Goal: Information Seeking & Learning: Learn about a topic

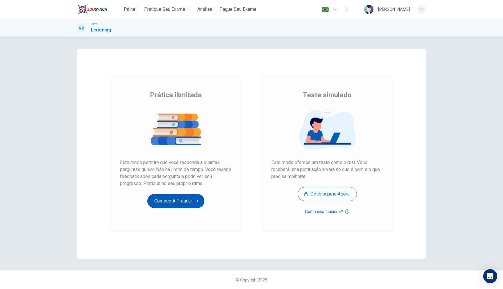
click at [183, 202] on button "Comece a praticar" at bounding box center [175, 201] width 57 height 14
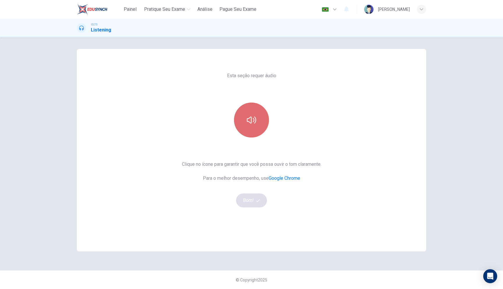
click at [251, 123] on icon "button" at bounding box center [251, 119] width 9 height 9
click at [246, 122] on button "button" at bounding box center [251, 119] width 35 height 35
click at [246, 198] on button "Bom!" at bounding box center [251, 200] width 31 height 14
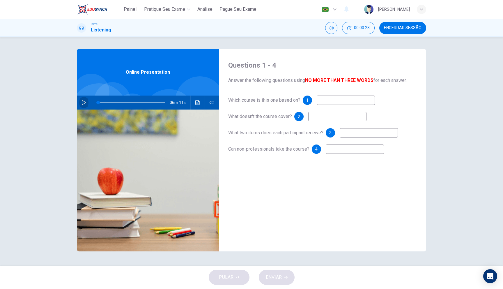
click at [85, 103] on icon "button" at bounding box center [84, 102] width 4 height 5
click at [85, 103] on icon "button" at bounding box center [84, 102] width 5 height 5
click at [82, 103] on icon "button" at bounding box center [84, 102] width 4 height 5
click at [104, 102] on span at bounding box center [104, 102] width 3 height 3
click at [103, 102] on span at bounding box center [104, 102] width 3 height 3
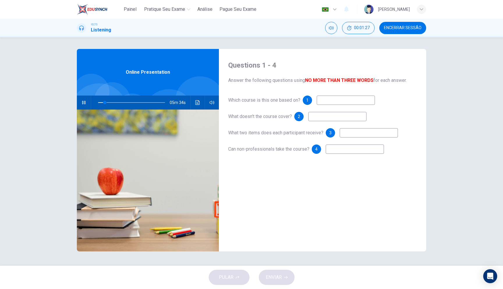
click at [86, 102] on icon "button" at bounding box center [84, 102] width 5 height 5
type input "10"
click at [339, 99] on input at bounding box center [346, 99] width 58 height 9
type input "on"
type input "10"
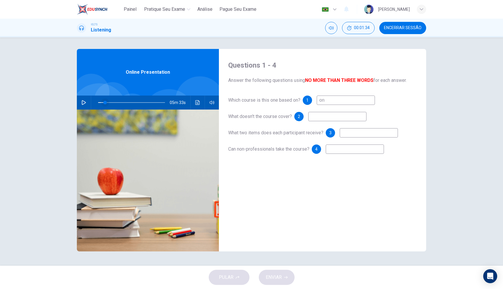
type input "on"
click at [105, 102] on span at bounding box center [104, 102] width 3 height 3
click at [87, 102] on button "button" at bounding box center [83, 102] width 9 height 14
click at [103, 102] on span at bounding box center [102, 102] width 3 height 3
click at [103, 102] on span at bounding box center [104, 102] width 3 height 3
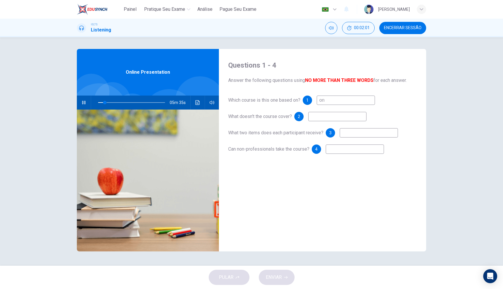
click at [87, 104] on button "button" at bounding box center [83, 102] width 9 height 14
type input "10"
click at [340, 102] on input "on" at bounding box center [346, 99] width 58 height 9
type input "on"
type input "10"
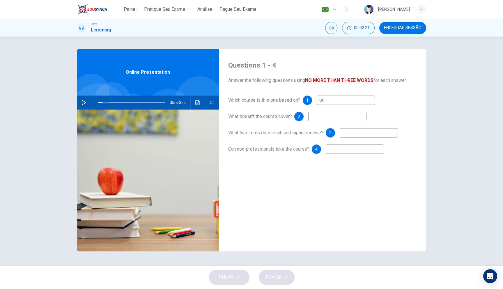
type input "on"
click at [103, 102] on span at bounding box center [103, 102] width 3 height 3
click at [86, 104] on icon "button" at bounding box center [84, 102] width 5 height 5
type input "10"
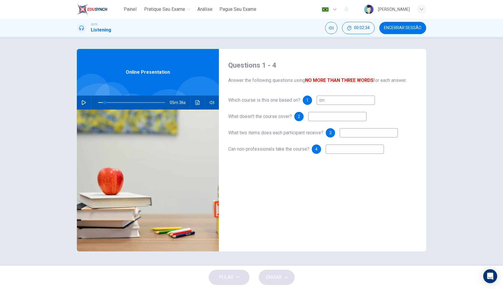
click at [333, 104] on input "on" at bounding box center [346, 99] width 58 height 9
type input "o"
type input "POPULAR OVERVIEW"
click at [327, 118] on input at bounding box center [337, 116] width 58 height 9
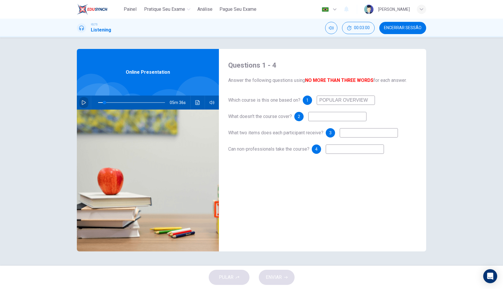
click at [83, 102] on icon "button" at bounding box center [84, 102] width 5 height 5
click at [115, 103] on span at bounding box center [116, 102] width 3 height 3
click at [351, 134] on input at bounding box center [369, 132] width 58 height 9
click at [115, 102] on span at bounding box center [114, 102] width 3 height 3
click at [333, 152] on input at bounding box center [355, 148] width 58 height 9
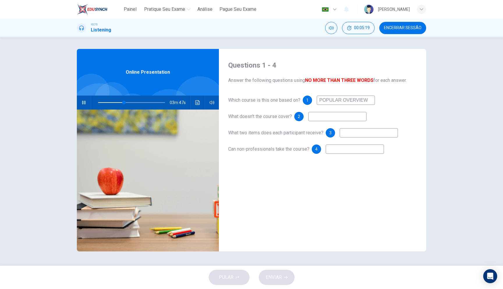
type input "39"
type input "YEs"
type input "39"
type input "Yes"
type input "49"
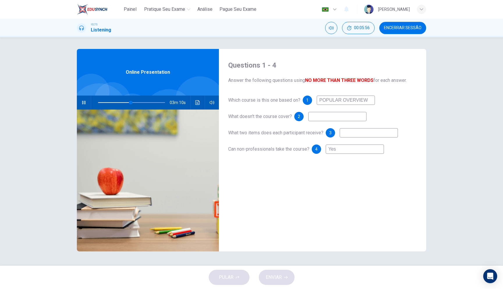
type input "Yes"
drag, startPoint x: 324, startPoint y: 102, endPoint x: 375, endPoint y: 103, distance: 50.4
click at [375, 103] on div "Which course is this one based on? 1 POPULAR OVERVIEW" at bounding box center [322, 99] width 189 height 9
type input "49"
type input "Po"
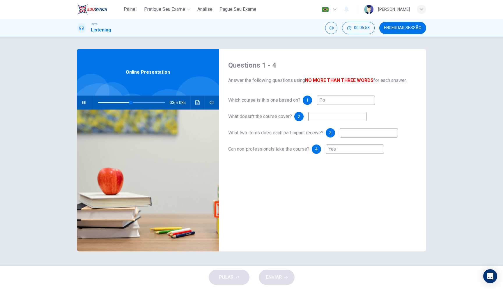
type input "49"
type input "Popul"
type input "50"
type input "Popular o"
type input "50"
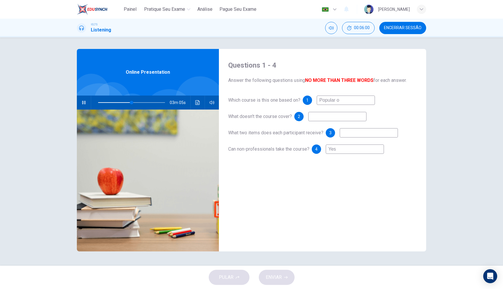
type input "Popular ov"
type input "50"
type input "Popular ove"
type input "51"
type input "Popular overvie"
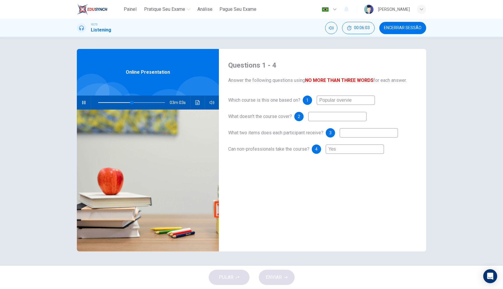
type input "51"
type input "Popular overview"
type input "59"
type input "Popular overview"
click at [137, 102] on span at bounding box center [136, 102] width 3 height 3
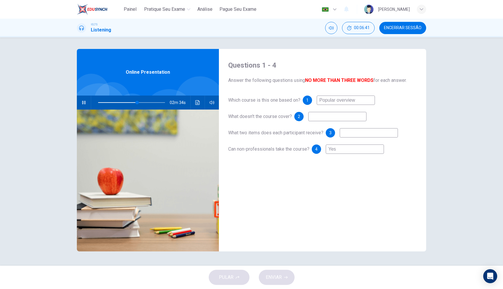
click at [360, 134] on input at bounding box center [369, 132] width 58 height 9
type input "59"
type input "ce"
type input "59"
type input "cer"
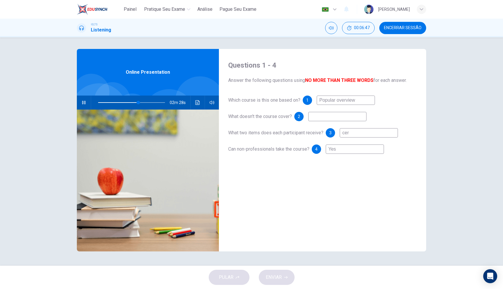
type input "60"
type input "cert"
type input "61"
type input "certifica"
type input "61"
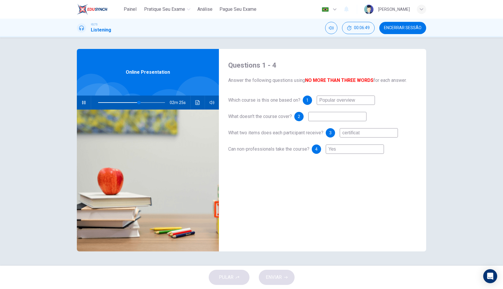
type input "certificate"
type input "62"
type input "certificate"
type input "77"
type input "certificate"
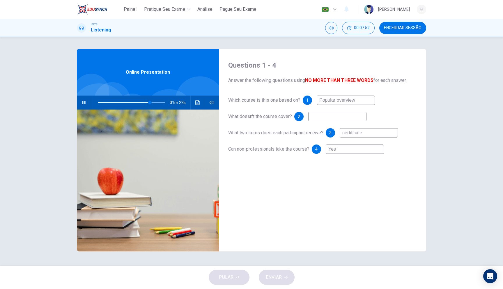
click at [329, 119] on input at bounding box center [337, 116] width 58 height 9
type input "78"
type input "d"
type input "78"
type input "d"
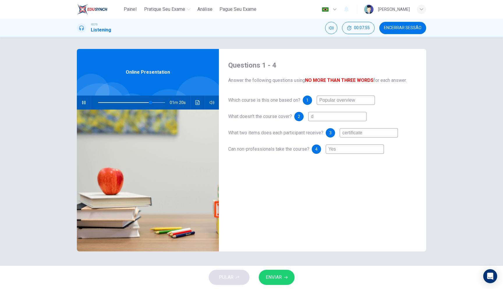
click at [217, 278] on div "PULAR ENVIAR" at bounding box center [251, 277] width 503 height 23
drag, startPoint x: 310, startPoint y: 117, endPoint x: 307, endPoint y: 118, distance: 3.8
click at [307, 118] on div "2 d" at bounding box center [330, 116] width 72 height 9
type input "79"
type input "82"
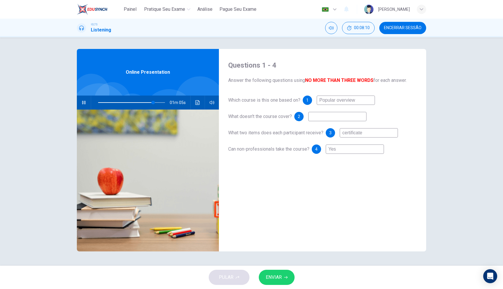
click at [345, 134] on input "certificate" at bounding box center [369, 132] width 58 height 9
type input "84"
type input "pcertificate"
type input "84"
type input "pacertificate"
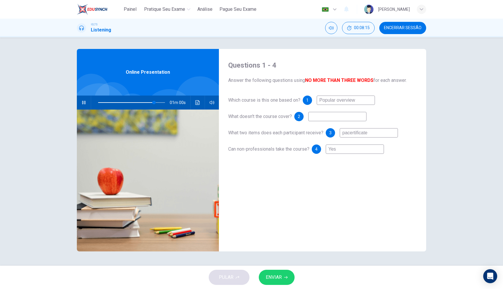
type input "84"
type input "papcertificate"
type input "84"
type input "papecertificate"
type input "84"
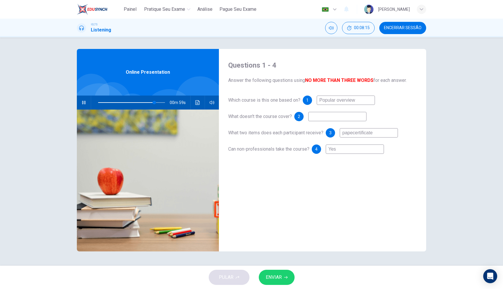
type input "papercertificate"
type input "84"
type input "paper certificate"
type input "84"
type input "paper acertificate"
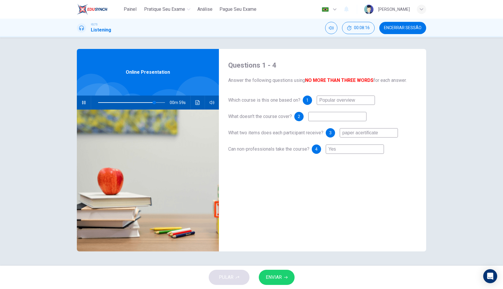
type input "84"
type input "paper ancertificate"
type input "84"
type input "paper andcertificate"
type input "84"
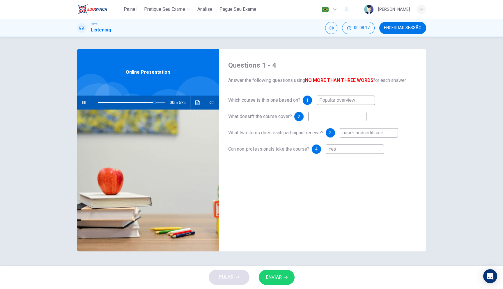
type input "paper and certificate"
type input "85"
type input "paper and certificate"
click at [326, 118] on input at bounding box center [337, 116] width 58 height 9
click at [356, 133] on input "paper and certificate" at bounding box center [369, 132] width 58 height 9
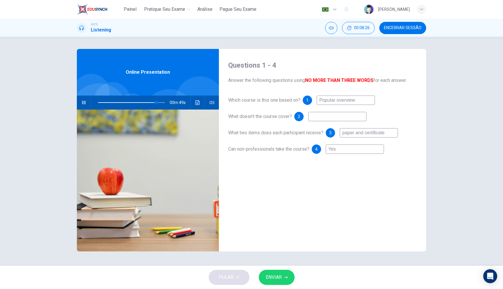
click at [346, 135] on input "paper and certificate" at bounding box center [369, 132] width 58 height 9
type input "87"
type input "aper and certificate"
type input "87"
type input "Paper and certificate"
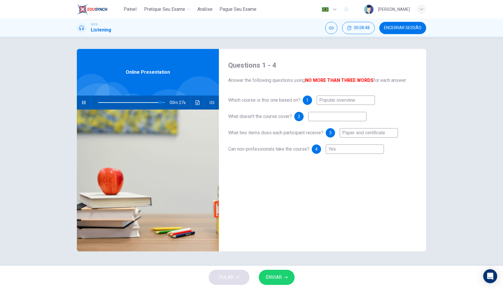
type input "93"
type input "Paper and certificate"
click at [318, 118] on input at bounding box center [337, 116] width 58 height 9
type input "0"
click at [266, 280] on span "ENVIAR" at bounding box center [274, 277] width 16 height 8
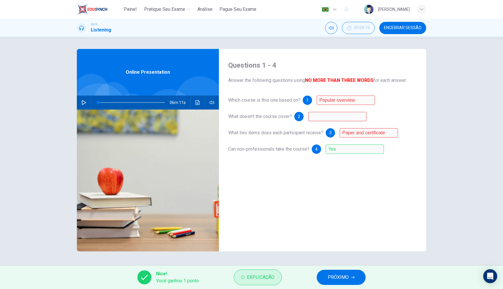
click at [278, 276] on button "Explicação" at bounding box center [258, 277] width 48 height 16
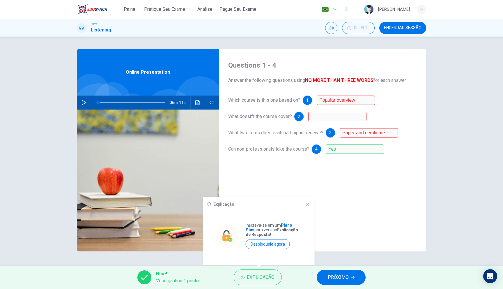
click at [342, 277] on span "PRÓXIMO" at bounding box center [338, 277] width 21 height 8
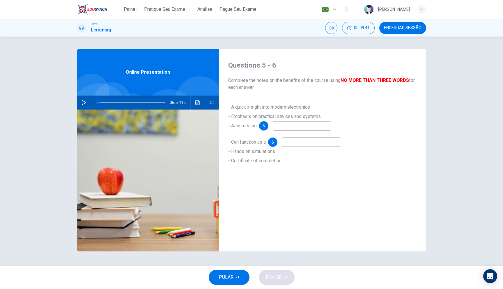
click at [289, 125] on input at bounding box center [302, 125] width 58 height 9
type input "prior knowledge"
click at [290, 144] on input at bounding box center [311, 141] width 58 height 9
click at [118, 102] on span at bounding box center [131, 102] width 67 height 8
click at [82, 102] on icon "button" at bounding box center [84, 102] width 4 height 5
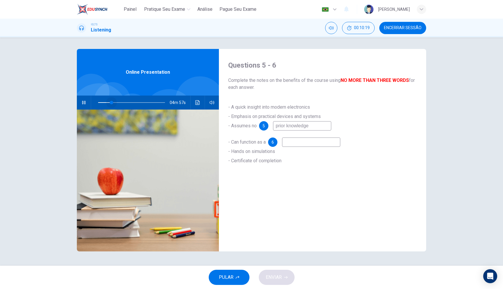
click at [112, 102] on span at bounding box center [131, 102] width 67 height 8
click at [131, 102] on span at bounding box center [131, 102] width 67 height 8
click at [131, 102] on span at bounding box center [132, 102] width 3 height 3
click at [125, 102] on span at bounding box center [126, 102] width 3 height 3
click at [124, 102] on span at bounding box center [124, 102] width 3 height 3
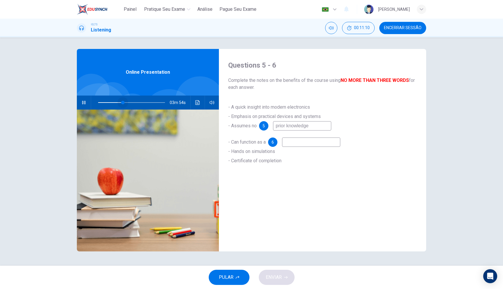
click at [123, 102] on span at bounding box center [122, 102] width 3 height 3
click at [122, 102] on span at bounding box center [122, 102] width 3 height 3
click at [117, 102] on span at bounding box center [117, 102] width 3 height 3
click at [110, 102] on span at bounding box center [131, 102] width 67 height 8
click at [139, 102] on span at bounding box center [131, 102] width 67 height 8
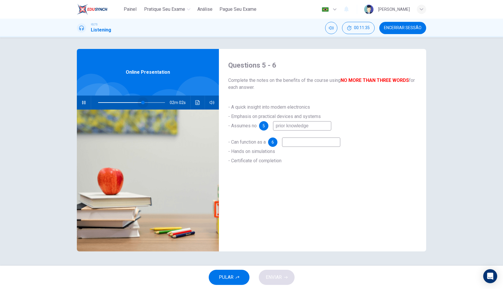
click at [143, 102] on span at bounding box center [142, 102] width 3 height 3
click at [146, 102] on span at bounding box center [145, 102] width 3 height 3
click at [139, 102] on span at bounding box center [131, 102] width 67 height 8
click at [293, 144] on input at bounding box center [311, 141] width 58 height 9
type input "63"
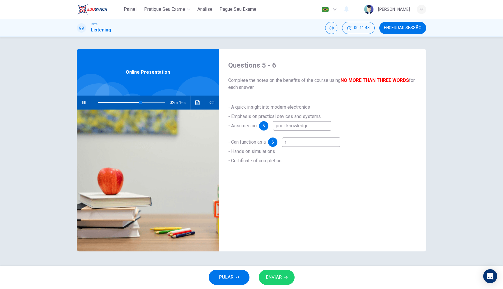
type input "re"
type input "63"
type input "ref"
type input "63"
type input "refr"
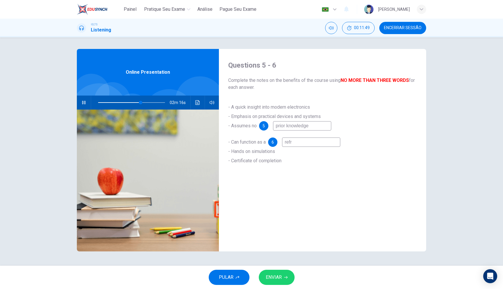
type input "63"
type input "refre"
type input "64"
type input "refresh"
type input "64"
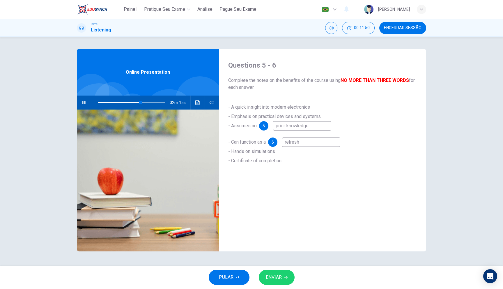
type input "refreshe"
type input "64"
type input "refresher"
type input "64"
type input "refresher"
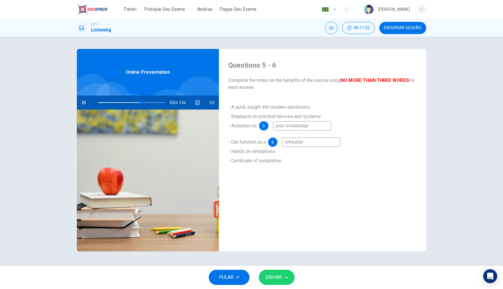
click at [274, 281] on span "ENVIAR" at bounding box center [274, 277] width 16 height 8
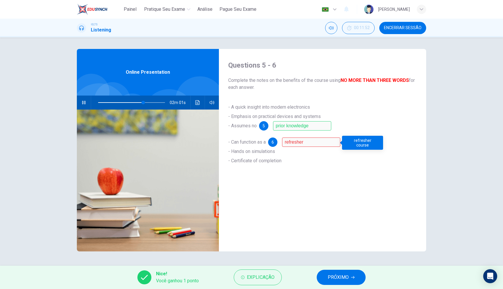
click at [362, 144] on div "refresher course" at bounding box center [362, 143] width 41 height 14
type input "70"
click at [350, 282] on button "PRÓXIMO" at bounding box center [341, 277] width 49 height 15
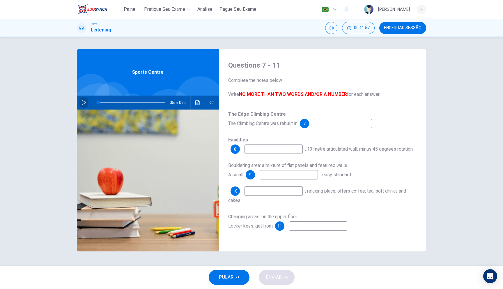
click at [83, 99] on button "button" at bounding box center [83, 102] width 9 height 14
click at [323, 124] on input at bounding box center [343, 123] width 58 height 9
type input "10"
type input "1"
type input "11"
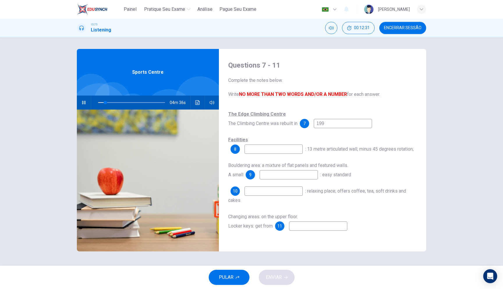
type input "1998"
type input "18"
type input "1998"
click at [251, 150] on input at bounding box center [274, 148] width 58 height 9
type input "22"
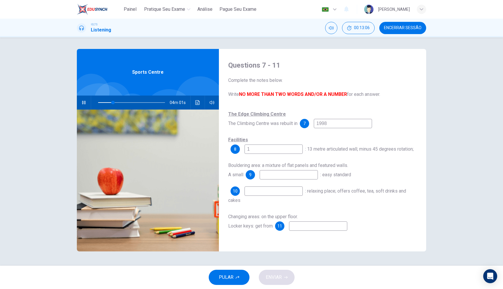
type input "15"
type input "22"
type input "150"
type input "23"
type input "150 M"
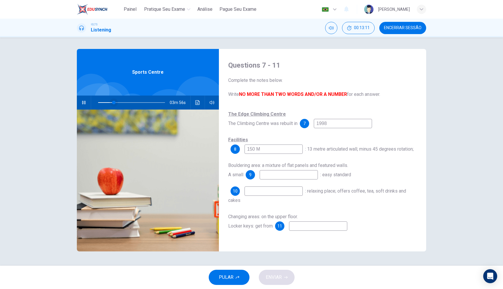
type input "24"
type input "150 M"
click at [112, 102] on span at bounding box center [113, 102] width 3 height 3
click at [111, 102] on span at bounding box center [108, 102] width 3 height 3
click at [260, 150] on input "150 M" at bounding box center [274, 148] width 58 height 9
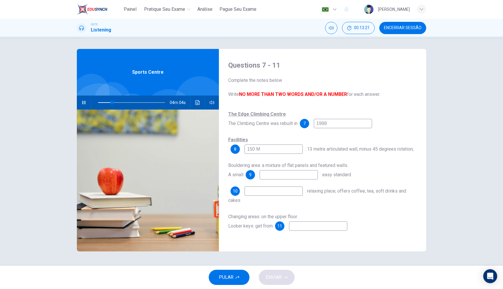
type input "21"
type input "150 Main ha"
type input "22"
type input "150 Main haal"
type input "23"
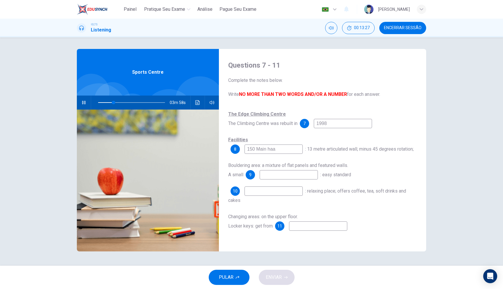
type input "150 Main ha"
type input "23"
type input "150 Main hal"
type input "24"
type input "150 Main hall"
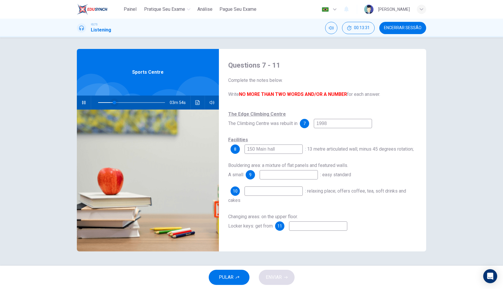
type input "24"
type input "150 Main hall"
click at [113, 102] on span at bounding box center [114, 102] width 3 height 3
click at [111, 102] on span at bounding box center [111, 102] width 3 height 3
click at [255, 150] on input "150 Main hall" at bounding box center [274, 148] width 58 height 9
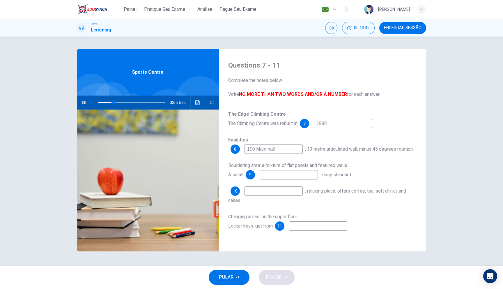
type input "23"
type input "150 ro Main hall"
type input "23"
type input "150 roo Main hall"
type input "24"
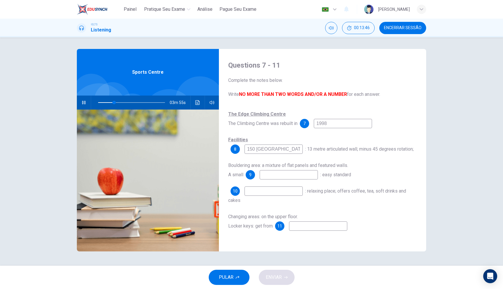
type input "150 root Main hall"
type input "24"
type input "150 roots Main hall"
type input "43"
type input "150 roots Main hall"
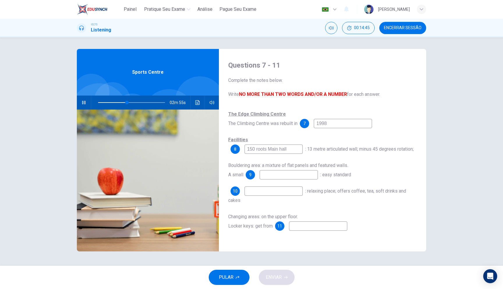
click at [279, 177] on input at bounding box center [289, 174] width 58 height 9
type input "44"
type input "warm"
type input "44"
type input "warm up"
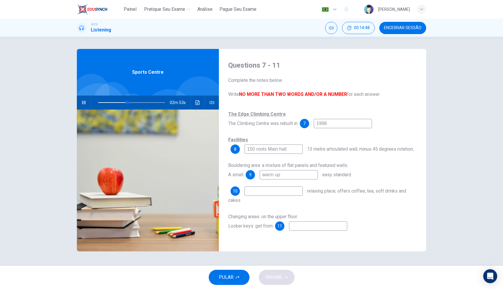
type input "44"
type input "warm up wall"
type input "51"
type input "warm up wall"
click at [265, 191] on input at bounding box center [274, 190] width 58 height 9
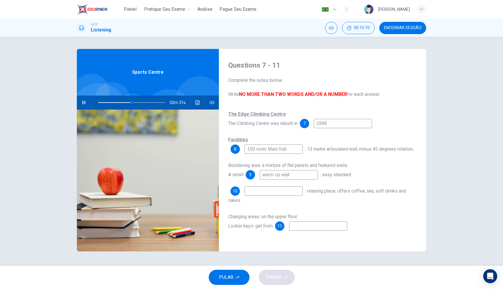
type input "51"
type input "A"
type input "52"
type input "C"
type input "52"
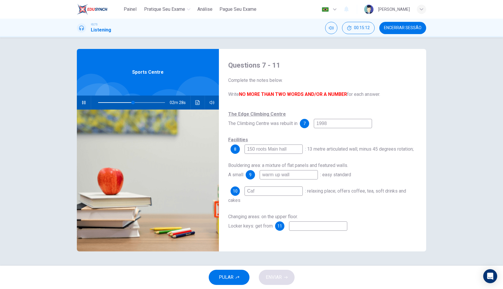
type input "Cafe"
type input "77"
type input "Cafe"
click at [137, 102] on span at bounding box center [131, 102] width 67 height 8
click at [315, 221] on input at bounding box center [318, 225] width 58 height 9
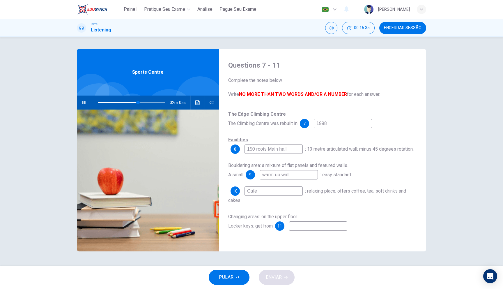
type input "60"
type input "r"
type input "60"
type input "re"
type input "60"
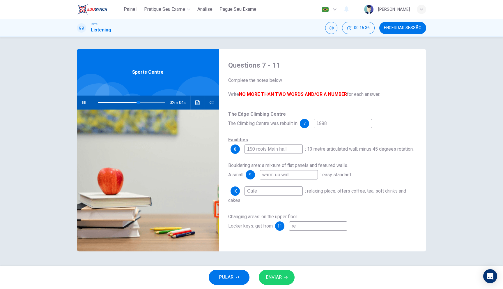
type input "rec"
type input "60"
type input "rece"
type input "60"
type input "recep"
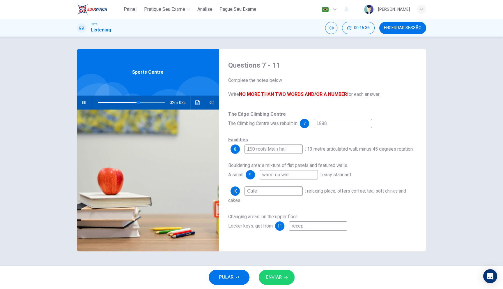
type input "60"
type input "recept"
type input "60"
type input "recepti"
type input "60"
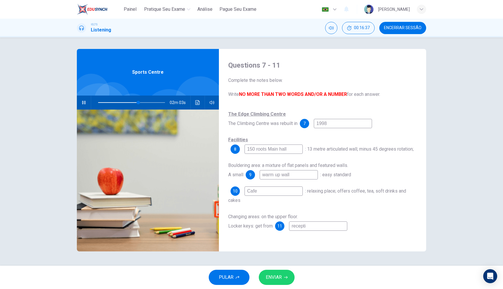
type input "receptio"
type input "60"
type input "reception"
type input "61"
type input "reception"
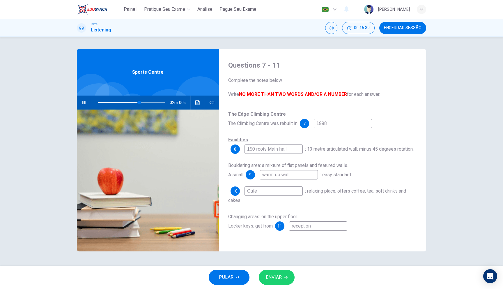
click at [280, 278] on span "ENVIAR" at bounding box center [274, 277] width 16 height 8
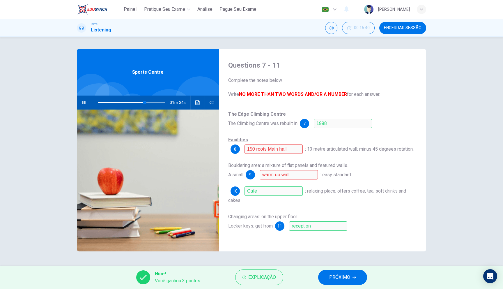
click at [354, 279] on button "PRÓXIMO" at bounding box center [342, 277] width 49 height 15
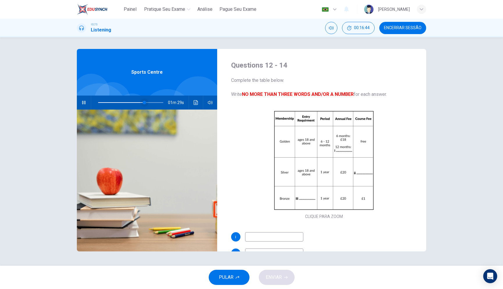
click at [143, 102] on span at bounding box center [144, 102] width 3 height 3
click at [139, 102] on span at bounding box center [138, 102] width 3 height 3
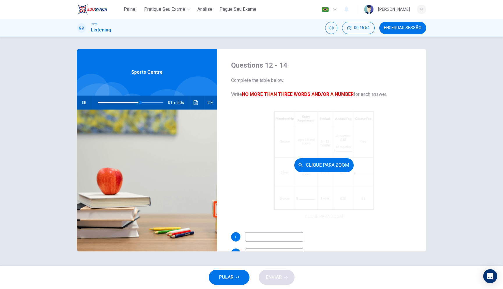
click at [331, 158] on button "Clique para Zoom" at bounding box center [323, 165] width 59 height 14
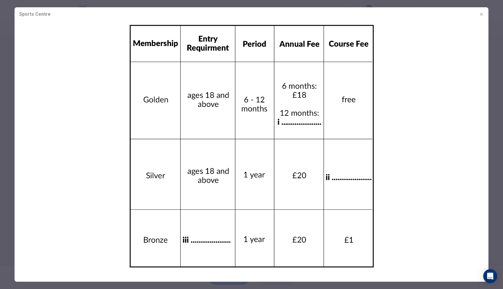
click at [483, 16] on icon "button" at bounding box center [481, 14] width 5 height 5
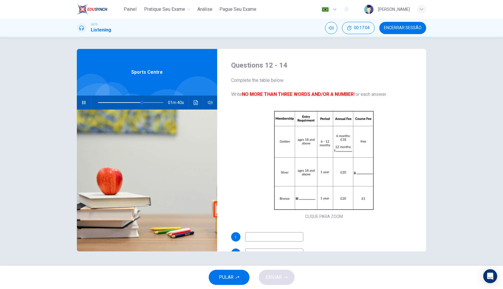
click at [267, 236] on input at bounding box center [274, 236] width 58 height 9
type input "68"
type input "30"
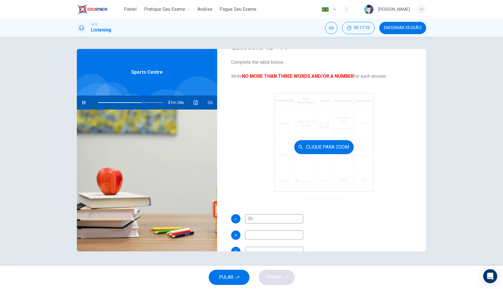
scroll to position [22, 0]
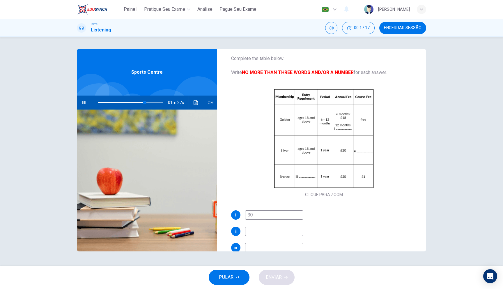
type input "72"
type input "30"
click at [254, 231] on input at bounding box center [274, 231] width 58 height 9
type input "73"
type input "1"
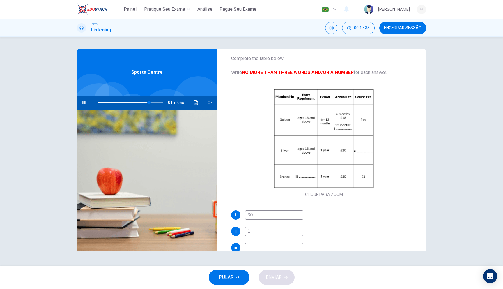
type input "79"
type input "1"
click at [265, 247] on input at bounding box center [274, 247] width 58 height 9
type input "79"
type input "14"
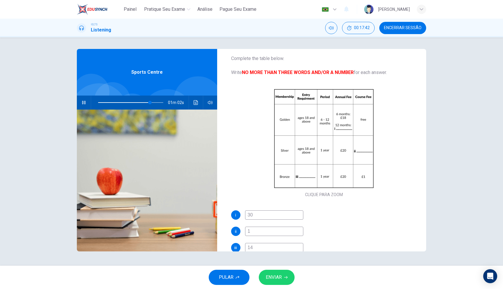
type input "80"
type input "14 t"
type input "80"
type input "14 to"
type input "80"
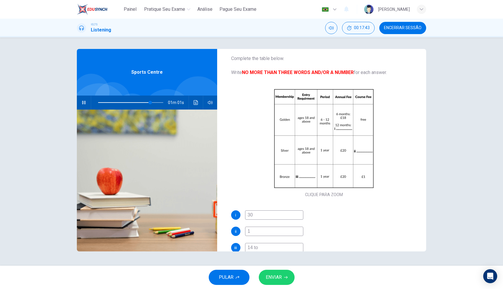
type input "14 to 1"
type input "80"
type input "14 to 17"
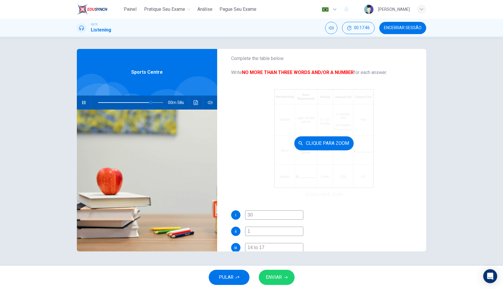
scroll to position [34, 0]
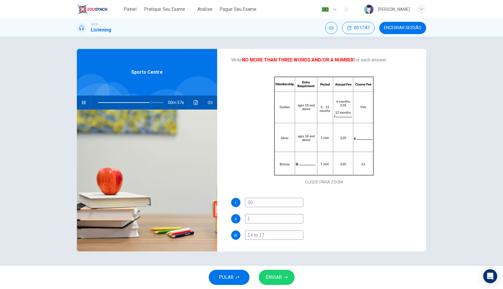
type input "82"
type input "14 to 17"
click at [284, 270] on button "ENVIAR" at bounding box center [277, 277] width 36 height 15
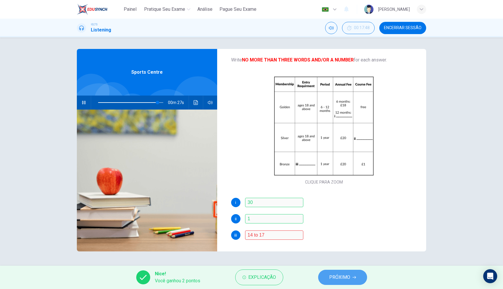
click at [337, 279] on span "PRÓXIMO" at bounding box center [339, 277] width 21 height 8
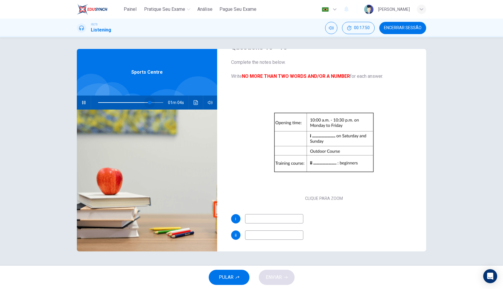
click at [149, 102] on span at bounding box center [130, 102] width 65 height 8
click at [252, 217] on input at bounding box center [274, 218] width 58 height 9
type input "85"
type input "8"
type input "86"
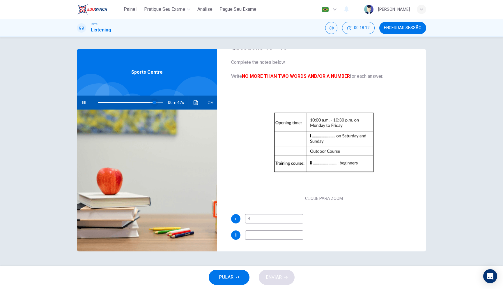
type input "8"
click at [153, 101] on span at bounding box center [154, 102] width 3 height 3
click at [83, 102] on icon "button" at bounding box center [84, 102] width 5 height 5
drag, startPoint x: 250, startPoint y: 219, endPoint x: 241, endPoint y: 220, distance: 9.4
click at [241, 220] on div "i 8" at bounding box center [324, 218] width 186 height 9
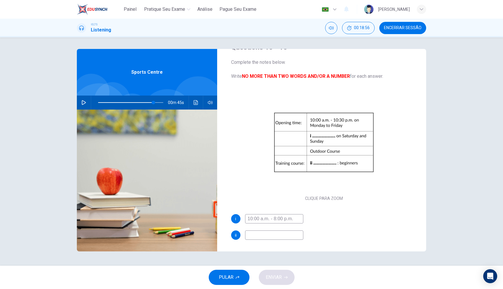
click at [79, 102] on button "button" at bounding box center [83, 102] width 9 height 14
click at [274, 233] on input at bounding box center [274, 234] width 58 height 9
click at [155, 102] on span at bounding box center [155, 102] width 3 height 3
click at [154, 102] on span at bounding box center [155, 102] width 3 height 3
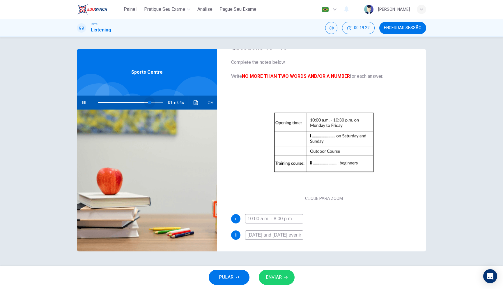
click at [150, 102] on span at bounding box center [149, 102] width 3 height 3
drag, startPoint x: 297, startPoint y: 236, endPoint x: 311, endPoint y: 236, distance: 13.7
click at [311, 236] on div "ii monday and wednesday evening" at bounding box center [324, 234] width 186 height 9
click at [327, 225] on div "i 10:00 a.m. - 8:00 p.m. ii monday and wednesday evening" at bounding box center [324, 232] width 186 height 37
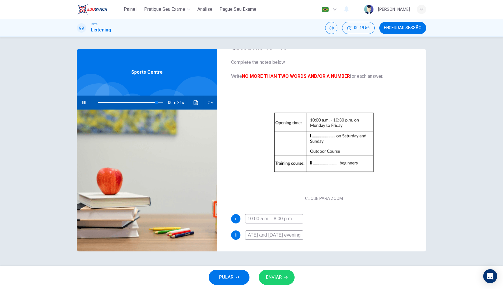
scroll to position [0, 0]
click at [281, 275] on span "ENVIAR" at bounding box center [274, 277] width 16 height 8
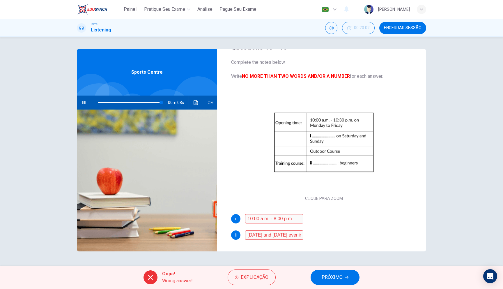
click at [334, 238] on div "ii monday and wednesday evening" at bounding box center [324, 234] width 186 height 9
click at [321, 279] on button "PRÓXIMO" at bounding box center [335, 277] width 49 height 15
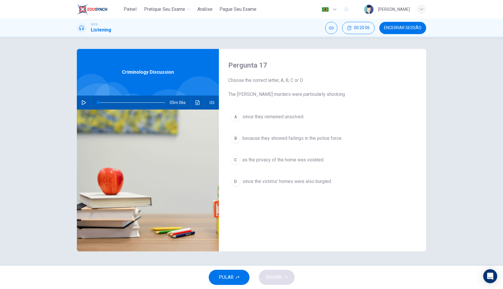
click at [84, 103] on icon "button" at bounding box center [84, 102] width 5 height 5
click at [86, 103] on button "button" at bounding box center [83, 102] width 9 height 14
click at [82, 105] on button "button" at bounding box center [83, 102] width 9 height 14
click at [105, 102] on span at bounding box center [105, 102] width 3 height 3
click at [113, 102] on span at bounding box center [114, 102] width 3 height 3
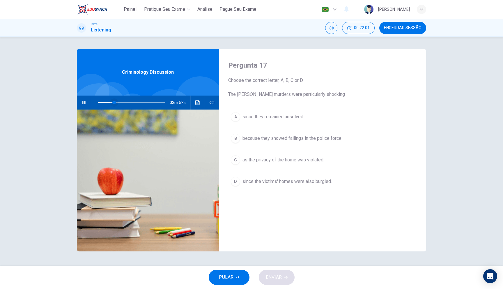
click at [112, 102] on span at bounding box center [113, 102] width 3 height 3
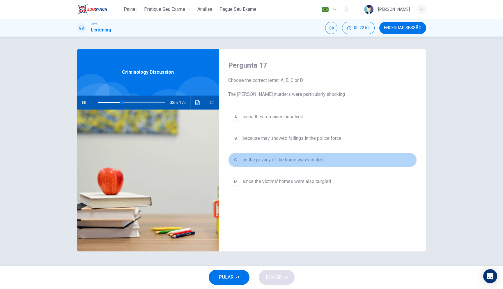
click at [235, 160] on div "C" at bounding box center [235, 159] width 9 height 9
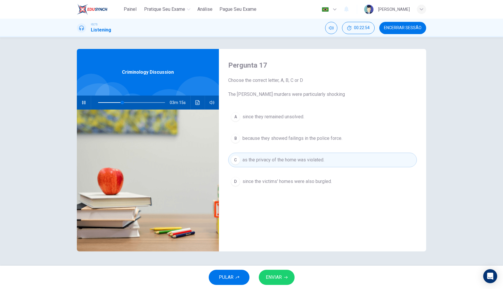
click at [236, 183] on div "D" at bounding box center [235, 181] width 9 height 9
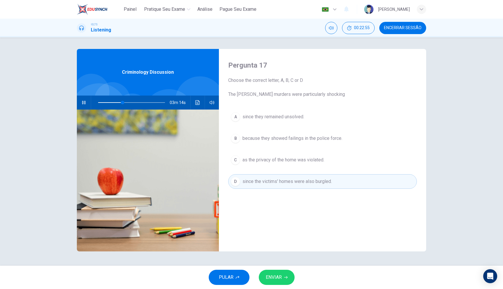
click at [287, 283] on button "ENVIAR" at bounding box center [277, 277] width 36 height 15
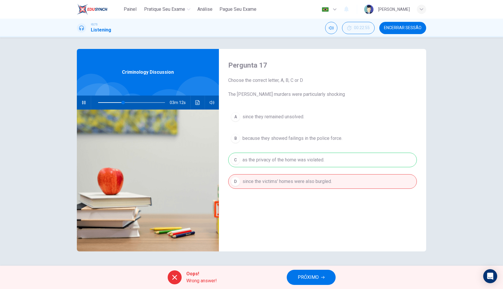
click at [267, 163] on div "A since they remained unsolved. B because they showed failings in the police fo…" at bounding box center [322, 154] width 189 height 91
click at [314, 274] on span "PRÓXIMO" at bounding box center [308, 277] width 21 height 8
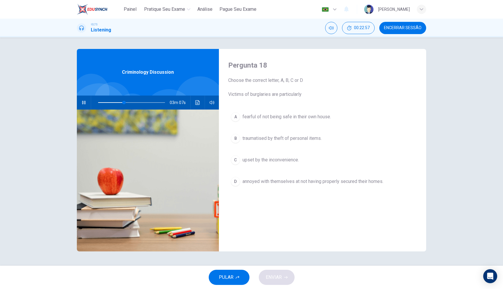
click at [117, 102] on span at bounding box center [131, 102] width 67 height 8
click at [82, 101] on icon "button" at bounding box center [84, 102] width 5 height 5
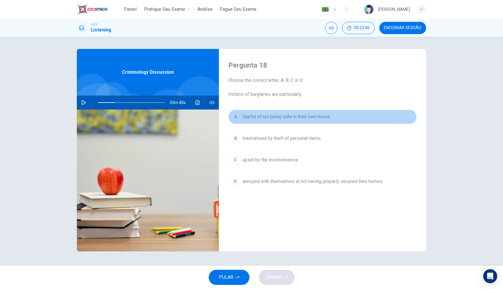
click at [275, 115] on span "fearful of not being safe in their own house." at bounding box center [287, 116] width 89 height 7
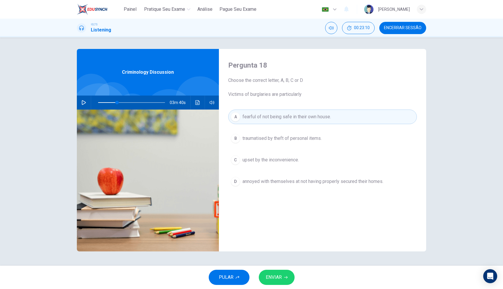
click at [284, 280] on button "ENVIAR" at bounding box center [277, 277] width 36 height 15
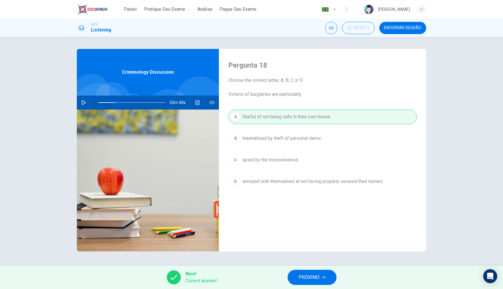
click at [300, 280] on span "PRÓXIMO" at bounding box center [309, 277] width 21 height 8
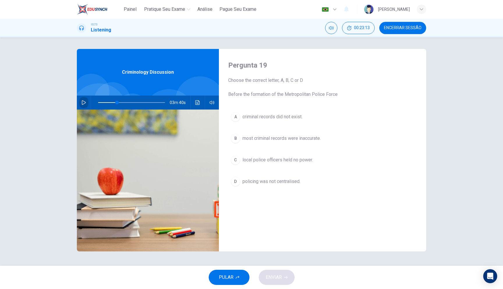
click at [87, 104] on button "button" at bounding box center [83, 102] width 9 height 14
click at [113, 102] on span at bounding box center [131, 102] width 67 height 8
click at [237, 161] on div "C" at bounding box center [235, 159] width 9 height 9
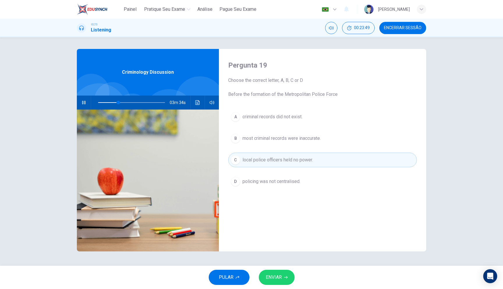
click at [289, 280] on button "ENVIAR" at bounding box center [277, 277] width 36 height 15
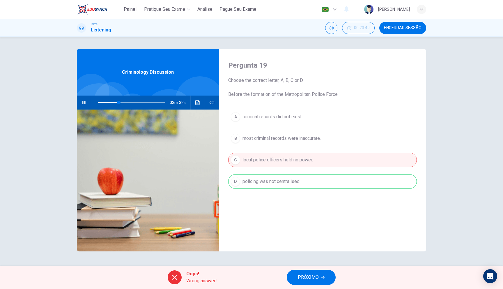
click at [286, 183] on div "A criminal records did not exist. B most criminal records were inaccurate. C lo…" at bounding box center [322, 154] width 189 height 91
click at [300, 277] on span "PRÓXIMO" at bounding box center [308, 277] width 21 height 8
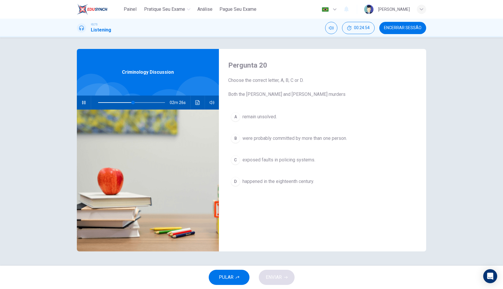
click at [276, 161] on span "exposed faults in policing systems." at bounding box center [279, 159] width 73 height 7
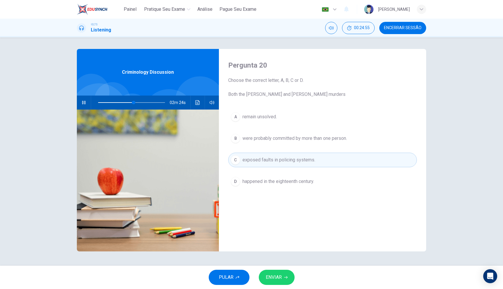
click at [275, 282] on button "ENVIAR" at bounding box center [277, 277] width 36 height 15
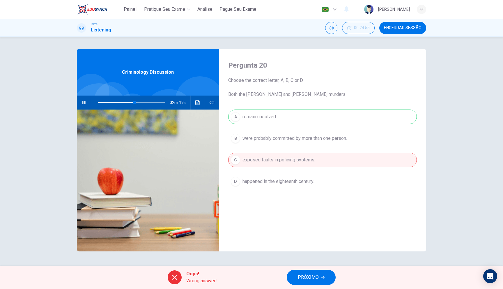
click at [291, 116] on div "A remain unsolved. B were probably committed by more than one person. C exposed…" at bounding box center [322, 154] width 189 height 91
click at [320, 281] on button "PRÓXIMO" at bounding box center [311, 277] width 49 height 15
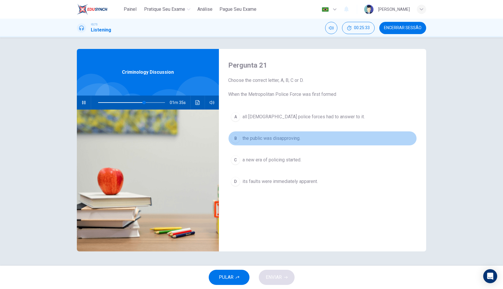
click at [280, 140] on span "the public was disapproving." at bounding box center [272, 138] width 58 height 7
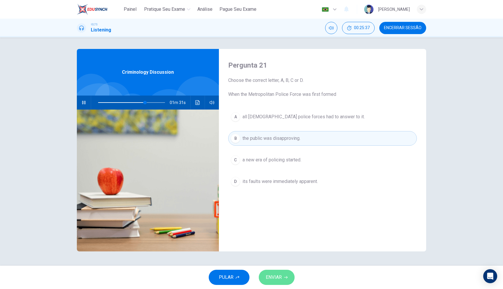
click at [284, 277] on icon "button" at bounding box center [285, 276] width 3 height 3
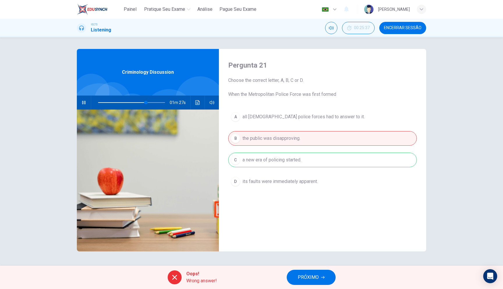
click at [300, 159] on div "A all UK police forces had to answer to it. B the public was disapproving. C a …" at bounding box center [322, 154] width 189 height 91
click at [309, 280] on span "PRÓXIMO" at bounding box center [308, 277] width 21 height 8
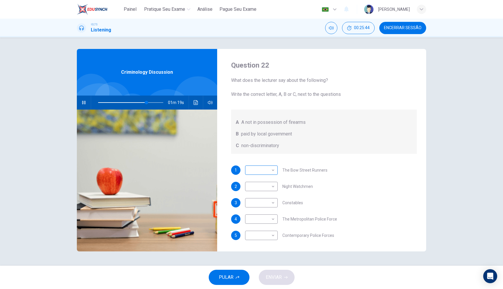
click at [264, 168] on body "Painel Pratique seu exame Análise Pague Seu Exame Português pt ​ Gianluca Bosch…" at bounding box center [251, 144] width 503 height 289
click at [265, 169] on div at bounding box center [251, 144] width 503 height 289
click at [273, 220] on body "Painel Pratique seu exame Análise Pague Seu Exame Português pt ​ Gianluca Bosch…" at bounding box center [251, 144] width 503 height 289
click at [238, 282] on div at bounding box center [251, 144] width 503 height 289
click at [236, 281] on button "PULAR" at bounding box center [229, 277] width 41 height 15
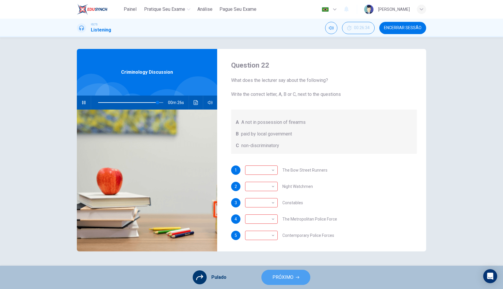
click at [275, 278] on span "PRÓXIMO" at bounding box center [283, 277] width 21 height 8
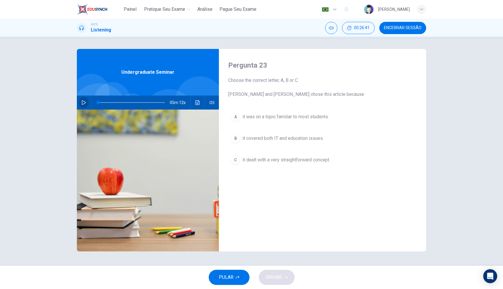
click at [85, 103] on icon "button" at bounding box center [84, 102] width 4 height 5
click at [109, 102] on span at bounding box center [108, 102] width 3 height 3
click at [235, 137] on div "B" at bounding box center [235, 138] width 9 height 9
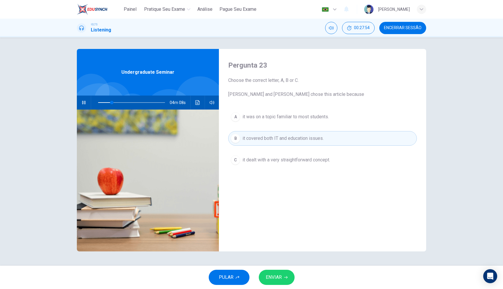
click at [272, 277] on span "ENVIAR" at bounding box center [274, 277] width 16 height 8
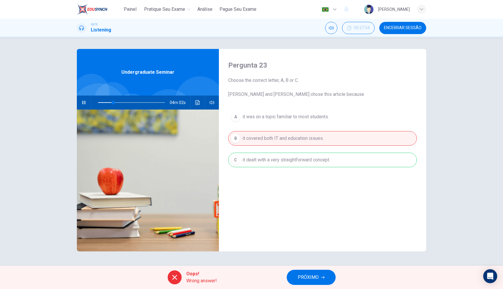
click at [277, 163] on div "A it was on a topic familiar to most students. B it covered both IT and educati…" at bounding box center [322, 143] width 189 height 69
click at [110, 101] on span at bounding box center [109, 102] width 3 height 3
click at [308, 274] on span "PRÓXIMO" at bounding box center [308, 277] width 21 height 8
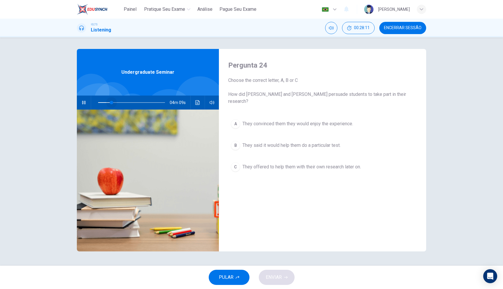
click at [111, 102] on span at bounding box center [111, 102] width 3 height 3
click at [237, 141] on div "B" at bounding box center [235, 145] width 9 height 9
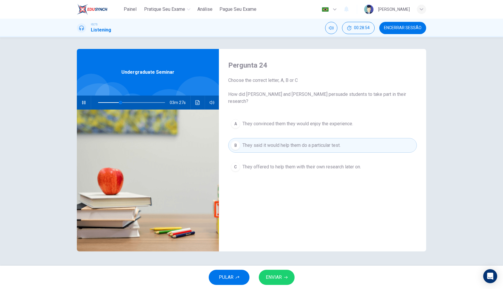
click at [279, 278] on span "ENVIAR" at bounding box center [274, 277] width 16 height 8
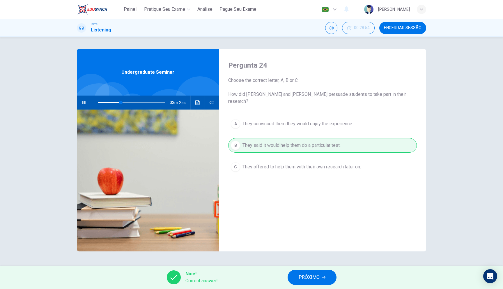
click at [319, 282] on button "PRÓXIMO" at bounding box center [312, 277] width 49 height 15
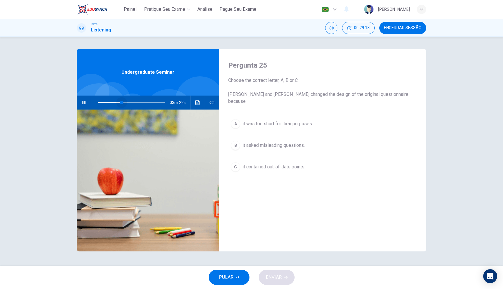
click at [122, 102] on span at bounding box center [121, 102] width 3 height 3
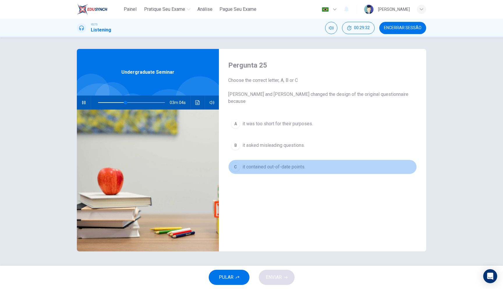
click at [266, 163] on span "it contained out-of-date points." at bounding box center [274, 166] width 63 height 7
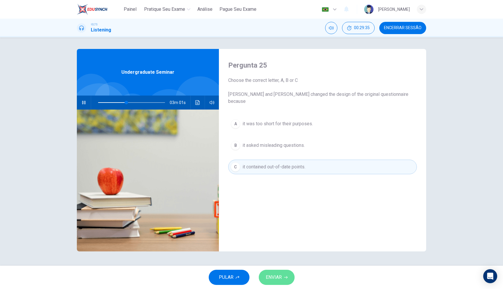
click at [287, 275] on button "ENVIAR" at bounding box center [277, 277] width 36 height 15
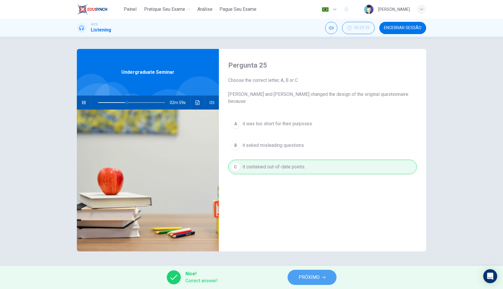
click at [313, 276] on span "PRÓXIMO" at bounding box center [309, 277] width 21 height 8
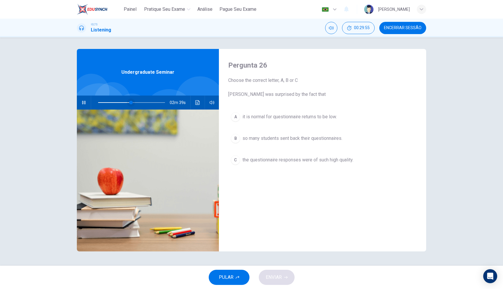
click at [129, 102] on span at bounding box center [130, 102] width 3 height 3
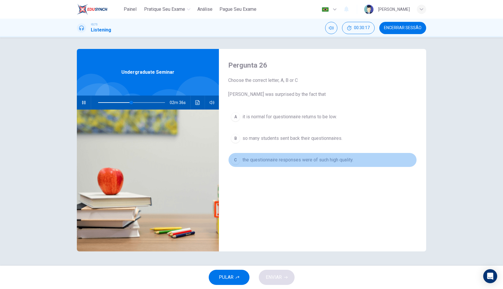
click at [282, 161] on span "the questionnaire responses were of such high quality." at bounding box center [298, 159] width 111 height 7
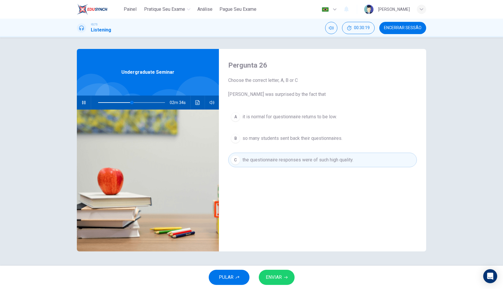
click at [278, 276] on span "ENVIAR" at bounding box center [274, 277] width 16 height 8
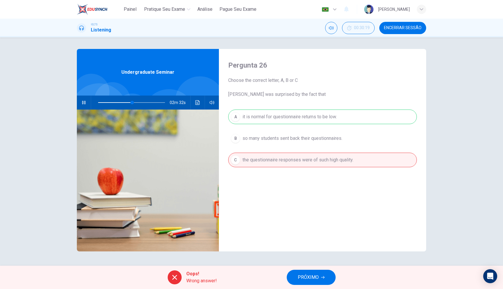
click at [293, 115] on div "A it is normal for questionnaire returns to be low. B so many students sent bac…" at bounding box center [322, 143] width 189 height 69
click at [307, 282] on button "PRÓXIMO" at bounding box center [311, 277] width 49 height 15
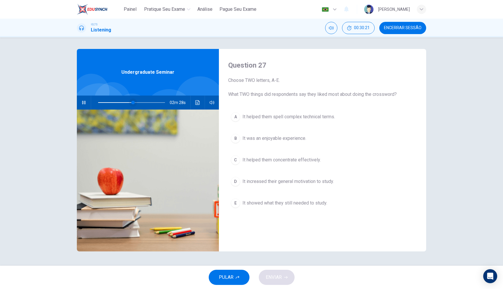
click at [131, 101] on span at bounding box center [132, 102] width 3 height 3
click at [282, 160] on span "It helped them concentrate effectively." at bounding box center [282, 159] width 78 height 7
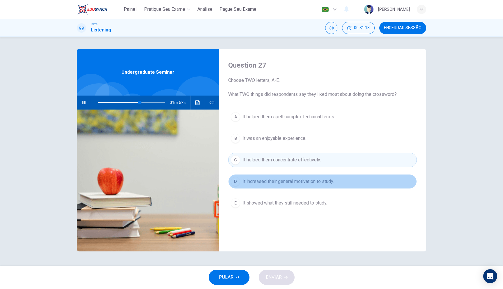
click at [281, 183] on span "It increased their general motivation to study." at bounding box center [288, 181] width 91 height 7
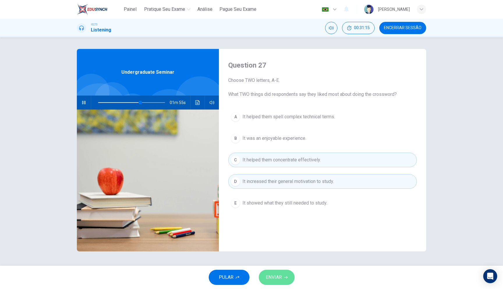
click at [271, 276] on span "ENVIAR" at bounding box center [274, 277] width 16 height 8
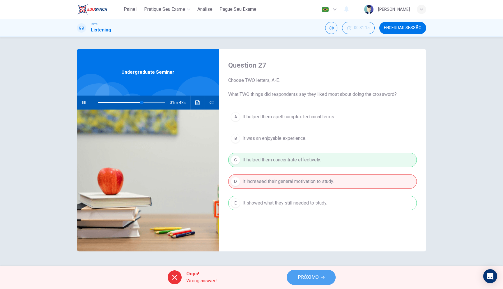
click at [314, 277] on span "PRÓXIMO" at bounding box center [308, 277] width 21 height 8
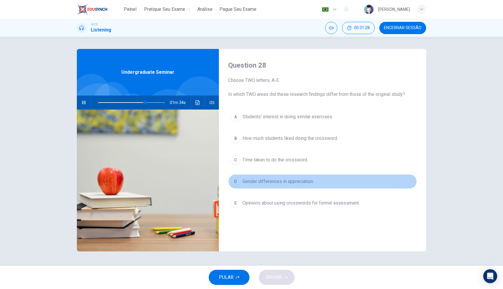
click at [290, 181] on span "Gender differences in appreciation." at bounding box center [278, 181] width 71 height 7
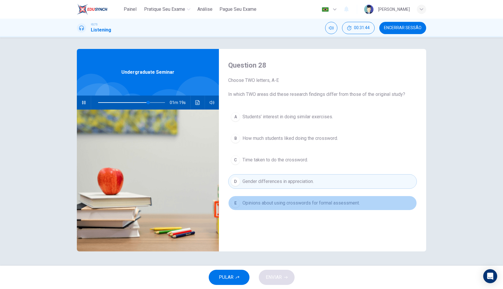
click at [294, 204] on span "Opinions about using crosswords for formal assessment." at bounding box center [301, 202] width 117 height 7
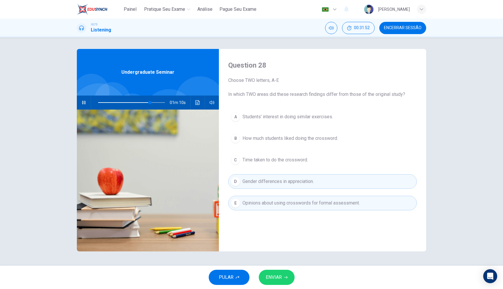
click at [272, 275] on span "ENVIAR" at bounding box center [274, 277] width 16 height 8
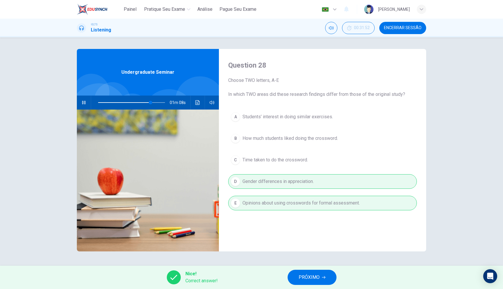
click at [313, 280] on span "PRÓXIMO" at bounding box center [309, 277] width 21 height 8
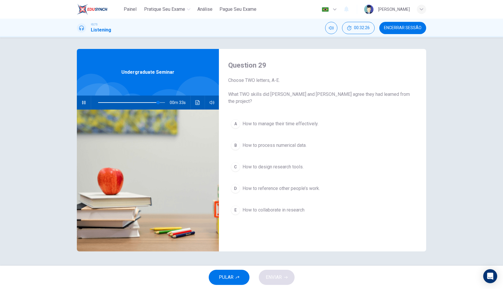
click at [290, 163] on span "How to design research tools." at bounding box center [273, 166] width 61 height 7
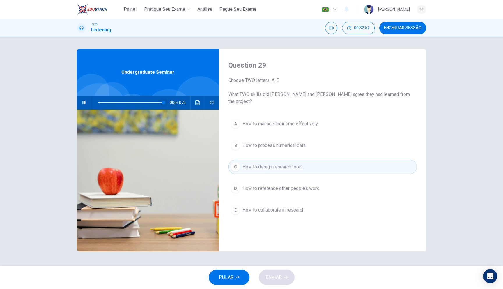
click at [162, 103] on span at bounding box center [163, 102] width 3 height 3
click at [157, 102] on span at bounding box center [156, 102] width 3 height 3
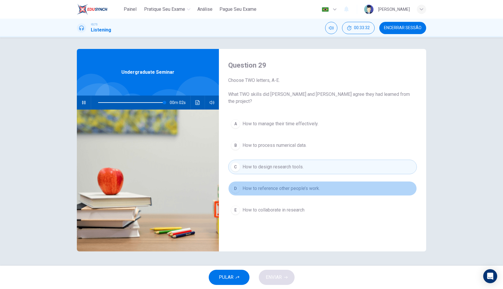
click at [236, 184] on div "D" at bounding box center [235, 188] width 9 height 9
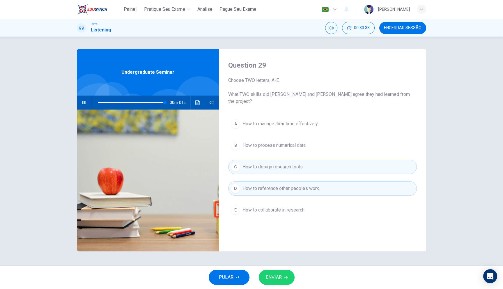
click at [275, 276] on span "ENVIAR" at bounding box center [274, 277] width 16 height 8
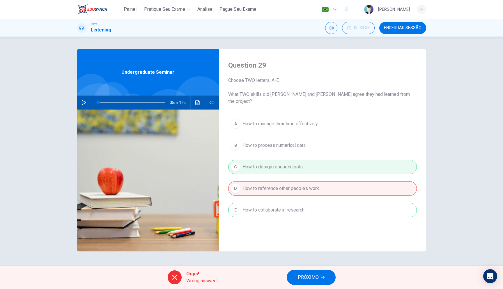
click at [265, 200] on div "A How to manage their time effectively. B How to process numerical data. C How …" at bounding box center [322, 172] width 189 height 112
click at [300, 277] on span "PRÓXIMO" at bounding box center [308, 277] width 21 height 8
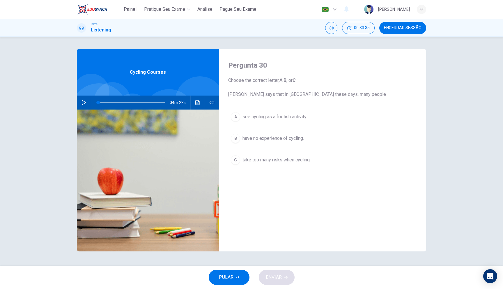
click at [392, 28] on span "Encerrar Sessão" at bounding box center [403, 28] width 38 height 5
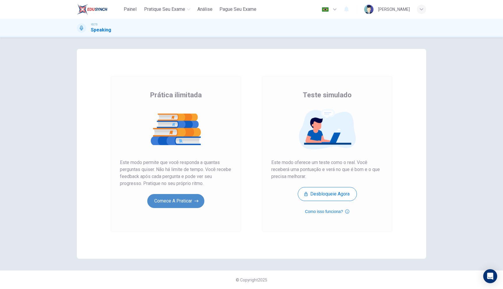
click at [191, 198] on button "Comece a praticar" at bounding box center [175, 201] width 57 height 14
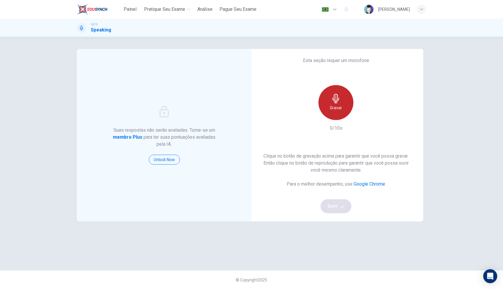
click at [341, 112] on div "Gravar" at bounding box center [336, 102] width 35 height 35
click at [341, 112] on div "Parar" at bounding box center [336, 102] width 35 height 35
click at [364, 114] on icon "button" at bounding box center [363, 115] width 6 height 6
click at [341, 203] on button "Bom!" at bounding box center [336, 206] width 31 height 14
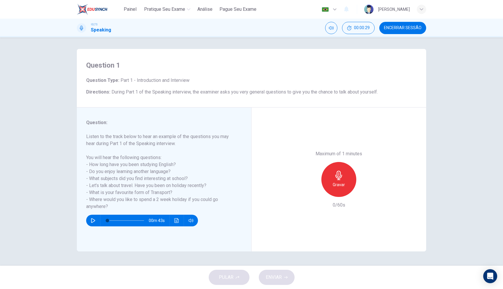
click at [95, 219] on icon "button" at bounding box center [93, 220] width 5 height 5
type input "0"
click at [330, 178] on div "Gravar" at bounding box center [338, 179] width 35 height 35
click at [331, 178] on div "Parar" at bounding box center [338, 179] width 35 height 35
click at [278, 278] on span "ENVIAR" at bounding box center [274, 277] width 16 height 8
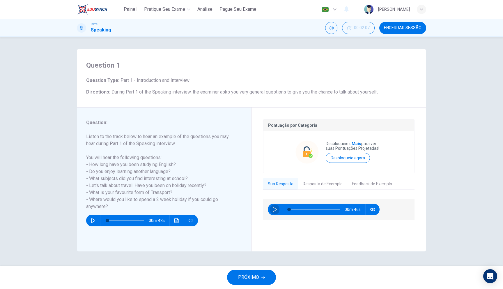
click at [275, 210] on icon "button" at bounding box center [275, 209] width 5 height 5
type input "15"
click at [327, 185] on button "Resposta de Exemplo" at bounding box center [322, 184] width 49 height 12
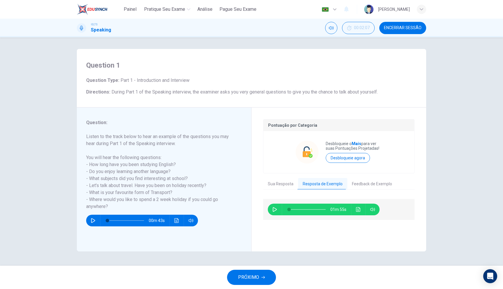
click at [276, 211] on icon "button" at bounding box center [275, 209] width 5 height 5
click at [355, 210] on button "Clique para ver a transcrição do áudio" at bounding box center [358, 210] width 9 height 12
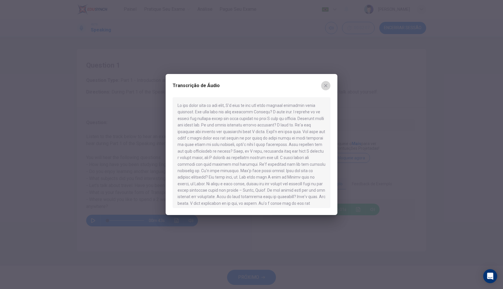
click at [328, 87] on icon "button" at bounding box center [325, 85] width 5 height 5
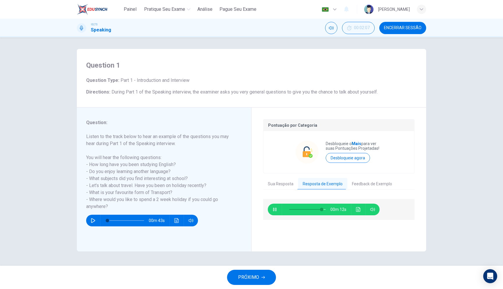
type input "90"
click at [261, 273] on button "PRÓXIMO" at bounding box center [251, 277] width 49 height 15
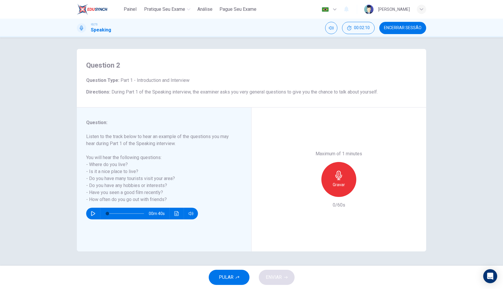
click at [408, 27] on span "Encerrar Sessão" at bounding box center [403, 28] width 38 height 5
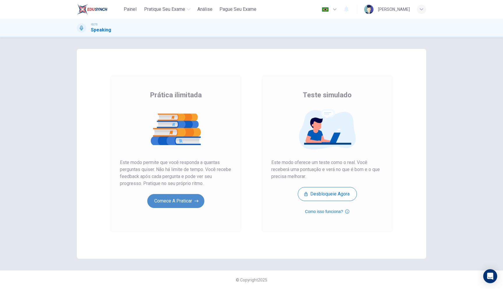
click at [191, 196] on button "Comece a praticar" at bounding box center [175, 201] width 57 height 14
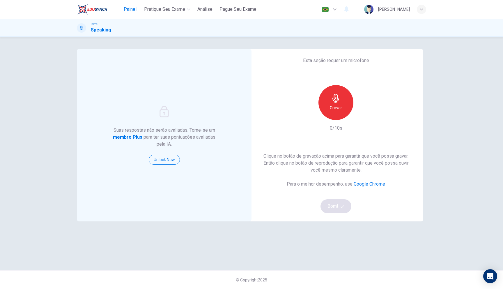
click at [129, 9] on span "Painel" at bounding box center [130, 9] width 13 height 7
